Goal: Task Accomplishment & Management: Manage account settings

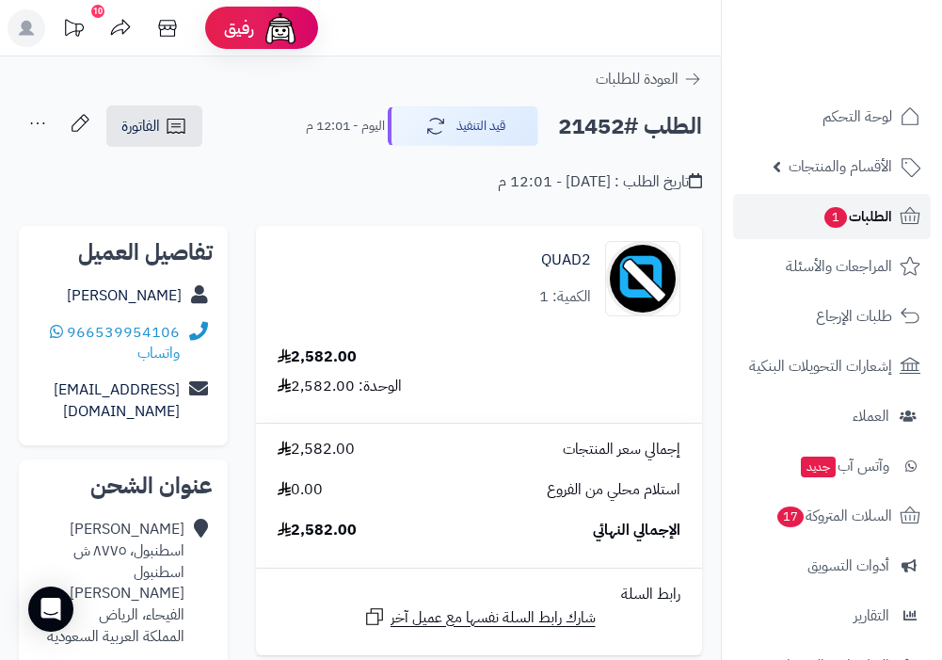
click at [839, 216] on span "1" at bounding box center [835, 217] width 23 height 21
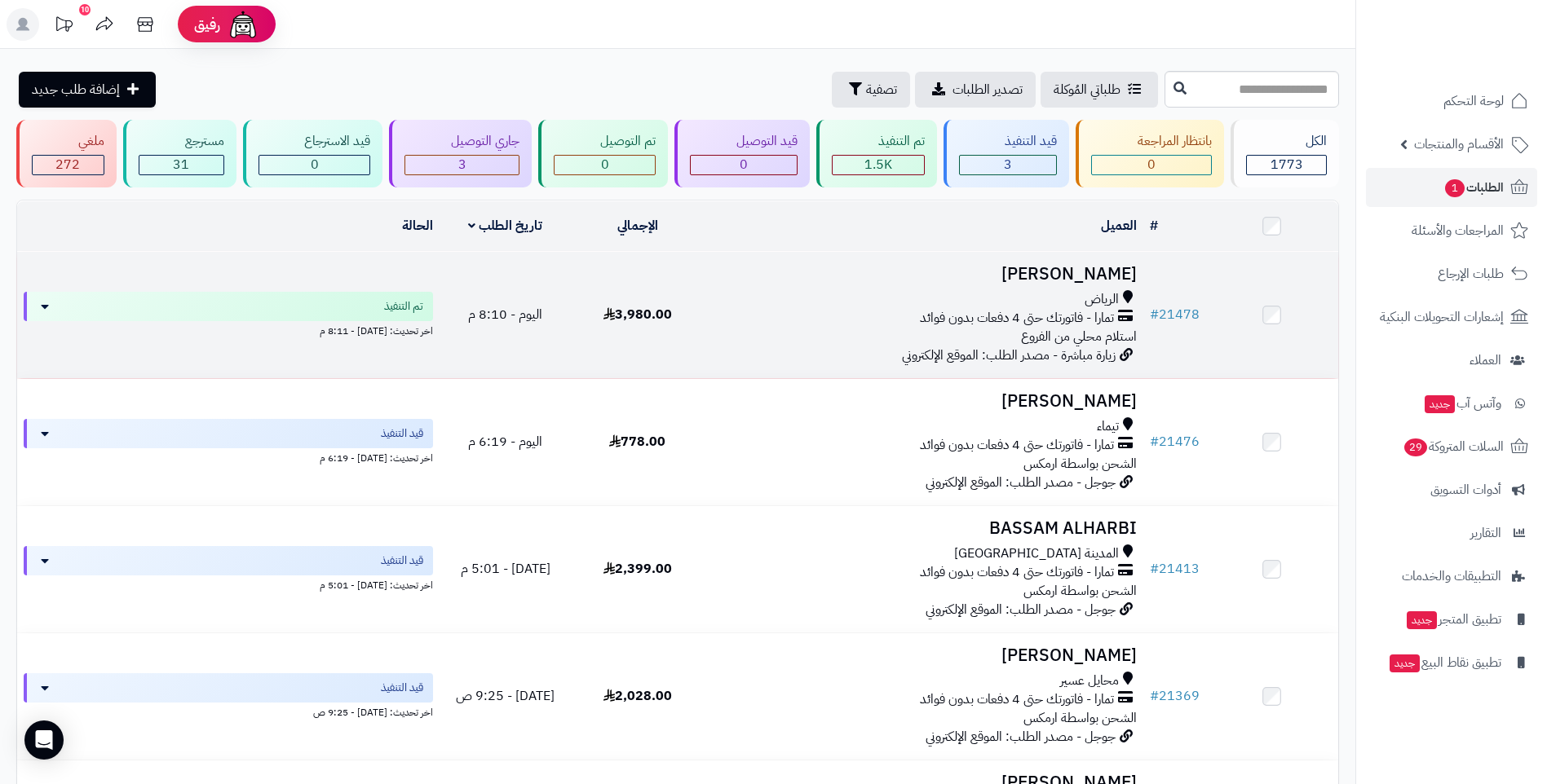
click at [659, 320] on span "3,980.00" at bounding box center [637, 314] width 68 height 20
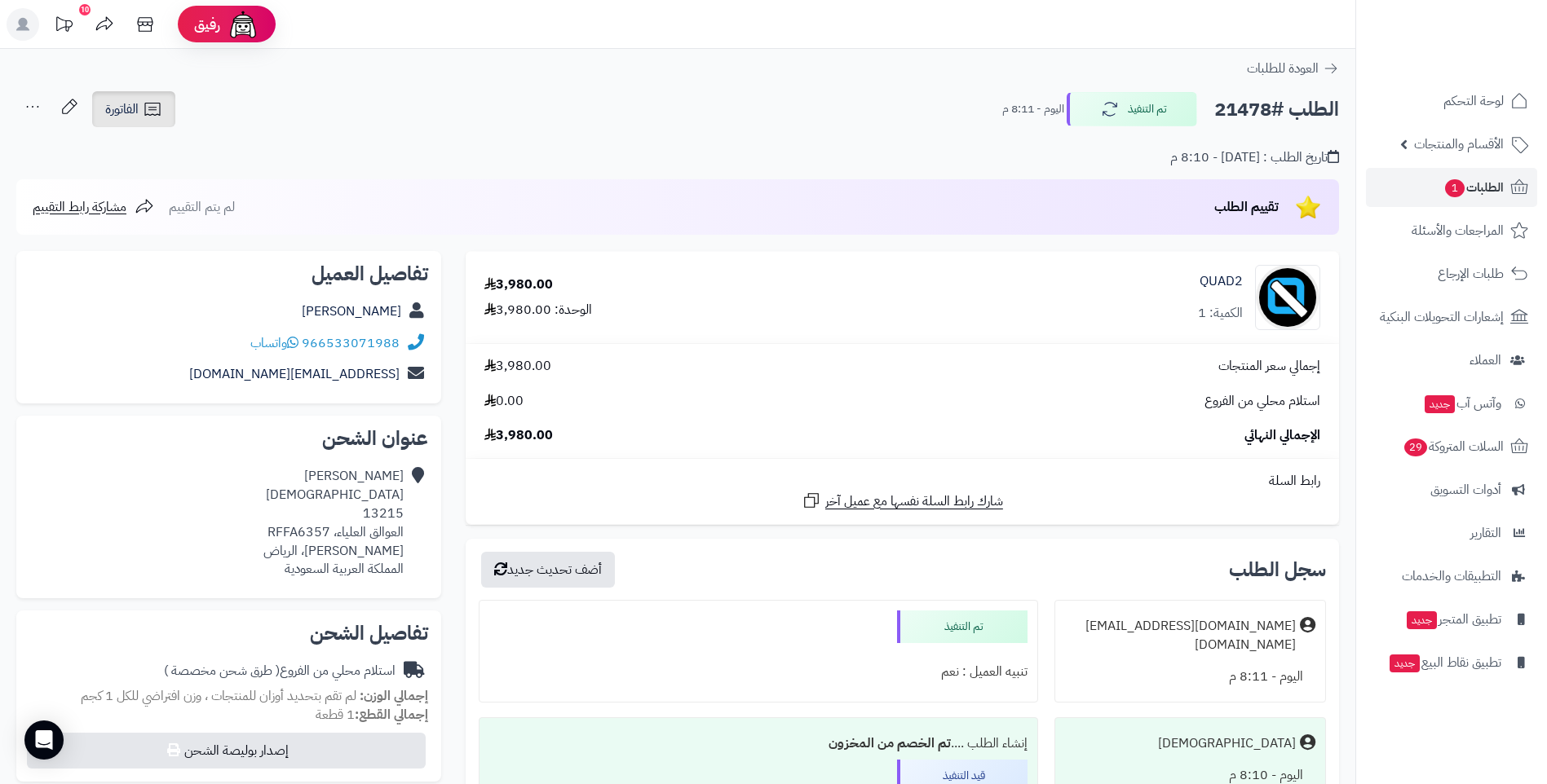
click at [129, 101] on span "الفاتورة" at bounding box center [121, 109] width 34 height 20
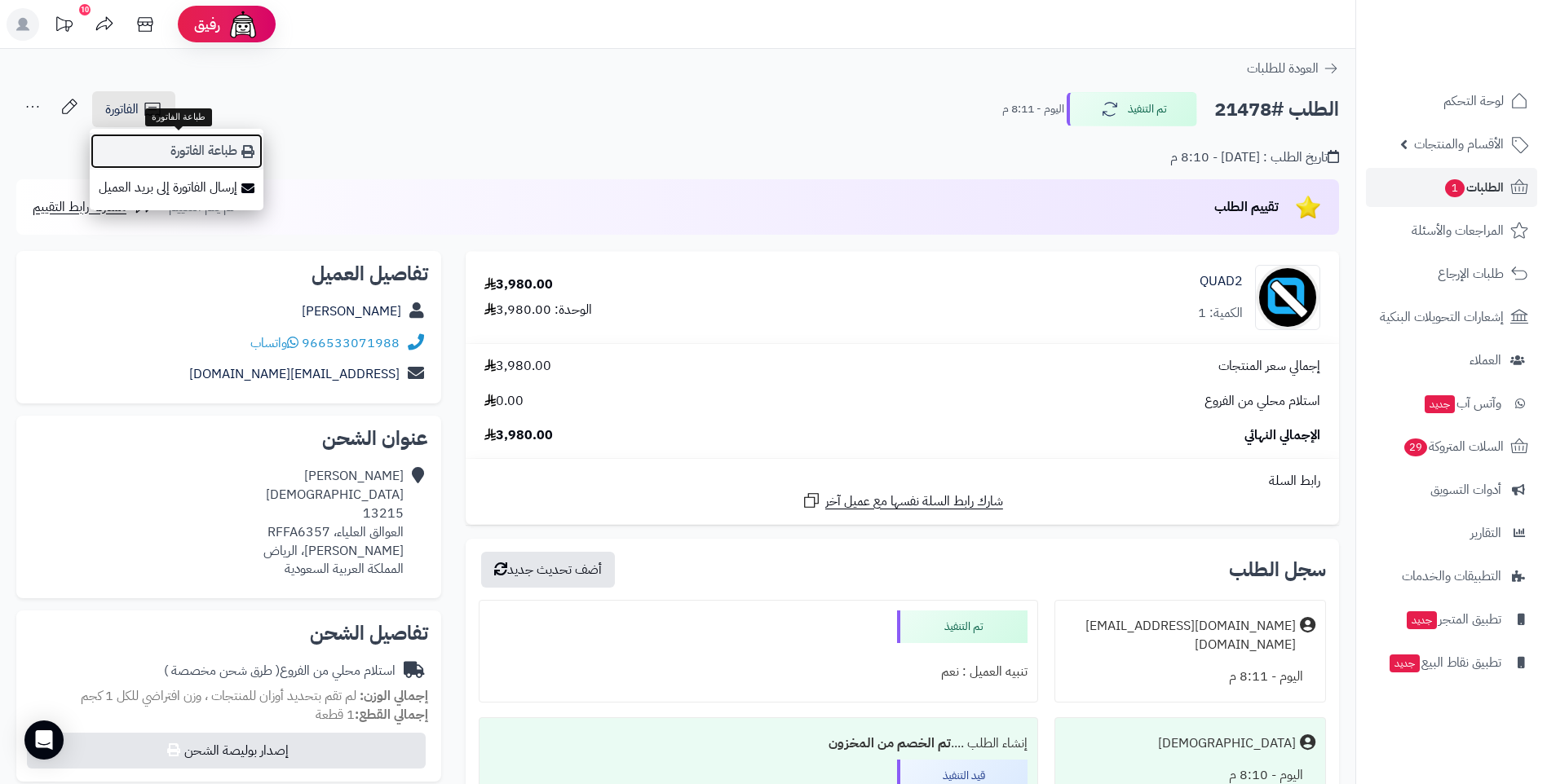
click at [213, 150] on link "طباعة الفاتورة" at bounding box center [177, 151] width 173 height 36
